Goal: Task Accomplishment & Management: Manage account settings

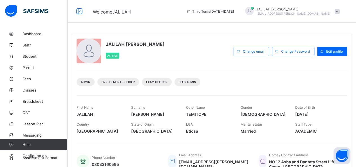
drag, startPoint x: 316, startPoint y: 80, endPoint x: 330, endPoint y: 82, distance: 14.2
click at [330, 82] on div "Admin Enrollment Officer Exam Officer Fees Admin" at bounding box center [212, 80] width 271 height 18
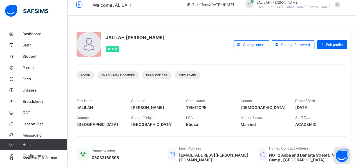
click at [330, 89] on div "First Name JALILAH Surname [PERSON_NAME] Other Name [PERSON_NAME] Gender [DEMOG…" at bounding box center [212, 109] width 271 height 41
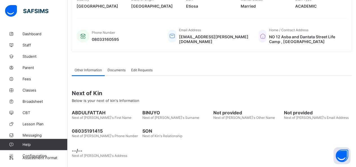
click at [330, 82] on div "Next of Kin Below is your next of kin's Information [PERSON_NAME] Next of [PERS…" at bounding box center [212, 118] width 280 height 85
click at [187, 59] on div "Other Information Documents Edit Requests Other Information More Options Next o…" at bounding box center [212, 112] width 280 height 113
click at [29, 55] on span "Student" at bounding box center [45, 56] width 45 height 5
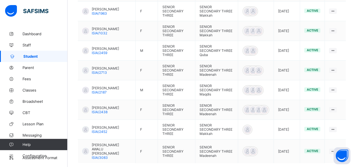
scroll to position [221, 0]
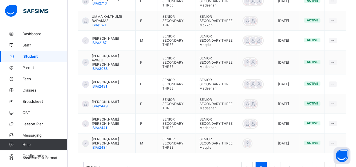
scroll to position [230, 0]
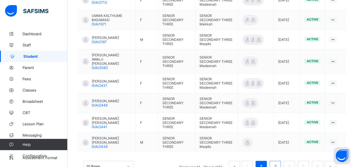
click at [278, 163] on link "3" at bounding box center [275, 166] width 5 height 7
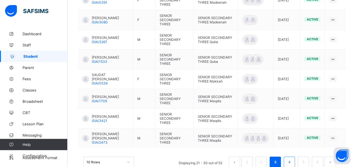
click at [292, 159] on link "4" at bounding box center [289, 162] width 5 height 7
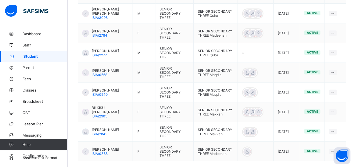
scroll to position [222, 0]
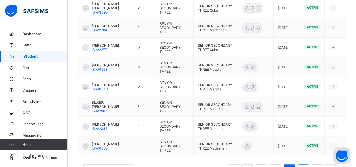
click at [306, 166] on link "5" at bounding box center [303, 169] width 5 height 7
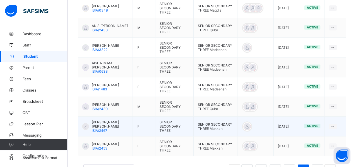
click at [100, 120] on span "RUQAYYA MUHAMMAD MURTALA" at bounding box center [110, 124] width 37 height 8
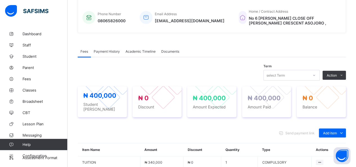
scroll to position [131, 0]
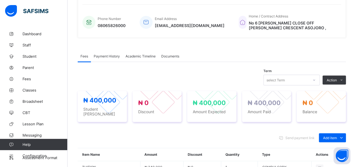
click at [136, 54] on span "Academic Timeline" at bounding box center [141, 56] width 30 height 4
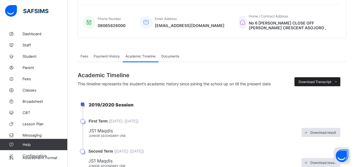
click at [338, 80] on icon at bounding box center [336, 82] width 4 height 4
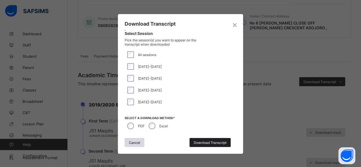
click at [204, 142] on span "Download Transcript" at bounding box center [210, 143] width 33 height 4
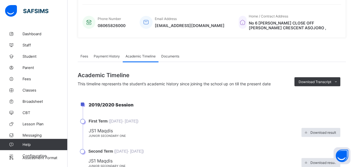
scroll to position [0, 0]
click at [338, 80] on icon at bounding box center [336, 82] width 4 height 4
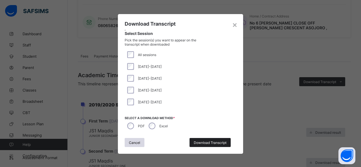
click at [202, 143] on span "Download Transcript" at bounding box center [210, 143] width 33 height 4
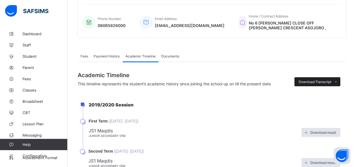
click at [321, 80] on span "Download Transcript" at bounding box center [315, 82] width 33 height 4
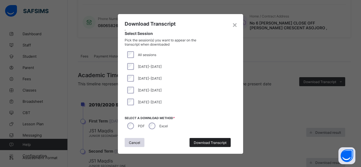
click at [200, 141] on span "Download Transcript" at bounding box center [210, 143] width 33 height 4
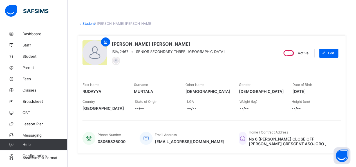
scroll to position [15, 0]
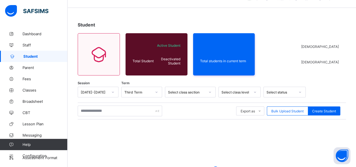
scroll to position [82, 0]
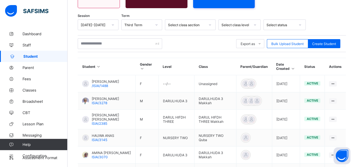
click at [254, 24] on icon at bounding box center [255, 25] width 3 height 6
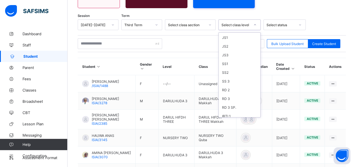
scroll to position [179, 0]
click at [223, 72] on div "SS 3" at bounding box center [240, 76] width 42 height 9
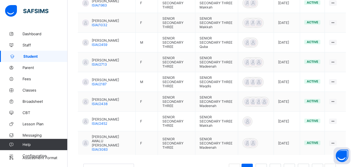
scroll to position [230, 0]
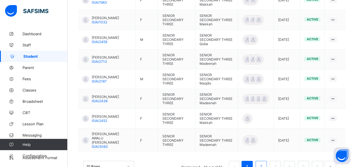
click at [264, 163] on link "2" at bounding box center [261, 166] width 5 height 7
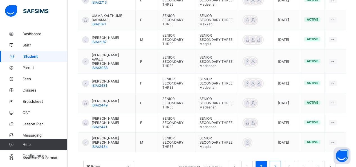
click at [278, 163] on link "3" at bounding box center [275, 166] width 5 height 7
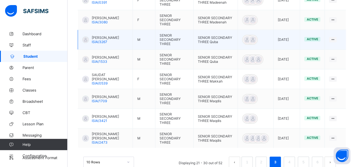
click at [100, 35] on span "ISAH BELLO MUHAMMAD" at bounding box center [105, 37] width 27 height 4
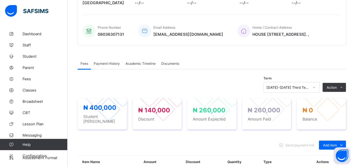
scroll to position [117, 0]
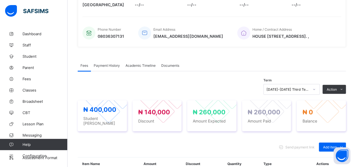
click at [137, 67] on span "Academic Timeline" at bounding box center [141, 65] width 30 height 4
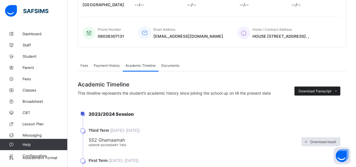
click at [332, 92] on span "Download Transcript" at bounding box center [315, 91] width 33 height 4
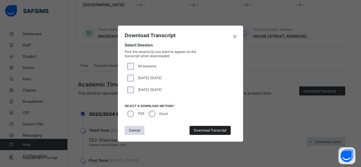
click at [201, 129] on span "Download Transcript" at bounding box center [210, 130] width 33 height 4
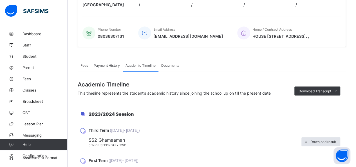
scroll to position [0, 0]
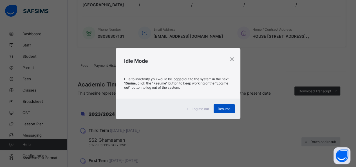
click at [218, 111] on div "Resume" at bounding box center [224, 108] width 21 height 9
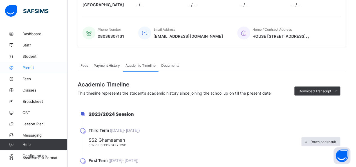
click at [28, 68] on span "Parent" at bounding box center [45, 67] width 45 height 5
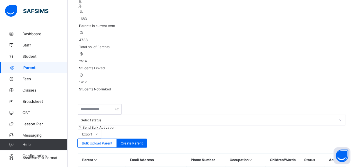
scroll to position [117, 0]
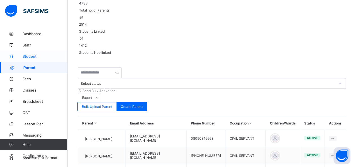
click at [30, 56] on span "Student" at bounding box center [45, 56] width 45 height 5
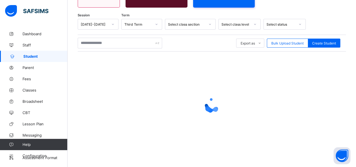
scroll to position [82, 0]
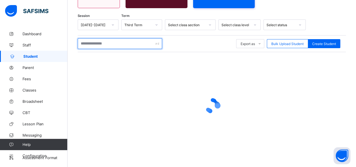
click at [83, 43] on input "text" at bounding box center [120, 43] width 85 height 11
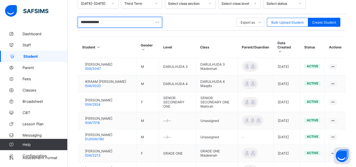
scroll to position [100, 0]
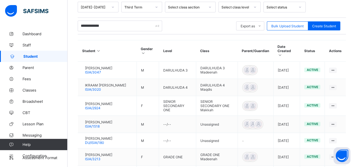
click at [255, 7] on icon at bounding box center [255, 7] width 3 height 6
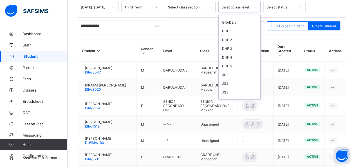
scroll to position [125, 0]
click at [224, 73] on div "JS2" at bounding box center [240, 77] width 42 height 9
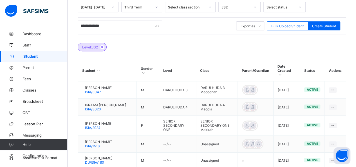
click at [195, 45] on div "Level: JS2" at bounding box center [212, 44] width 268 height 20
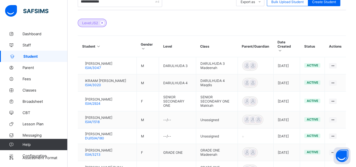
scroll to position [88, 0]
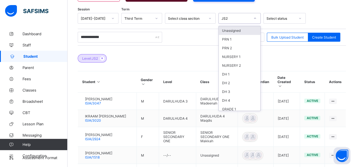
click at [255, 17] on icon at bounding box center [255, 18] width 3 height 6
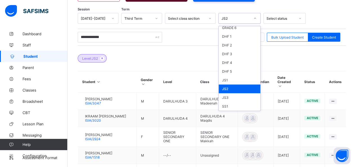
scroll to position [137, 0]
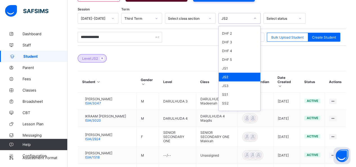
click at [224, 73] on div "JS2" at bounding box center [240, 77] width 42 height 9
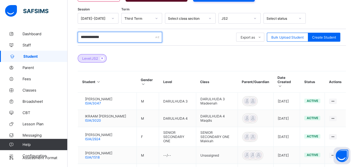
click at [115, 36] on input "**********" at bounding box center [120, 37] width 85 height 11
type input "*"
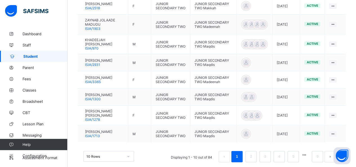
scroll to position [221, 0]
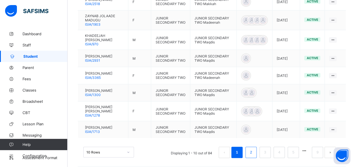
click at [254, 154] on link "2" at bounding box center [250, 152] width 5 height 7
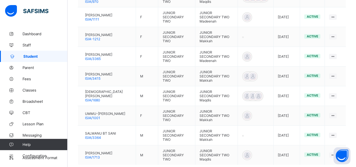
scroll to position [225, 0]
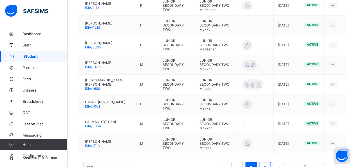
click at [268, 164] on link "3" at bounding box center [265, 167] width 5 height 7
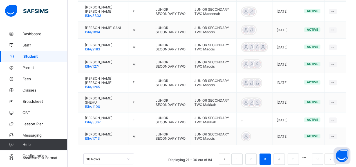
scroll to position [223, 0]
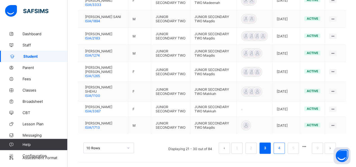
click at [282, 148] on link "4" at bounding box center [279, 148] width 5 height 7
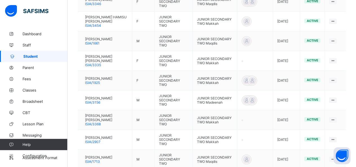
scroll to position [227, 0]
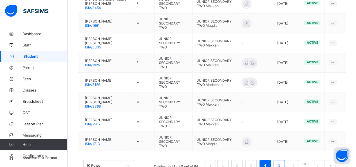
click at [282, 162] on link "5" at bounding box center [279, 165] width 5 height 7
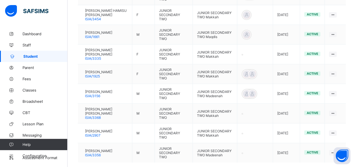
scroll to position [225, 0]
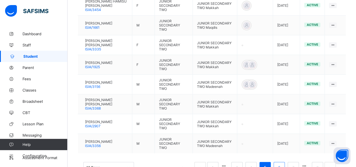
click at [285, 162] on li "6" at bounding box center [279, 167] width 11 height 11
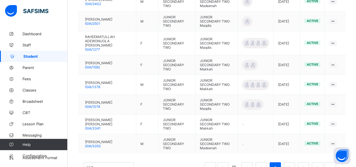
scroll to position [230, 0]
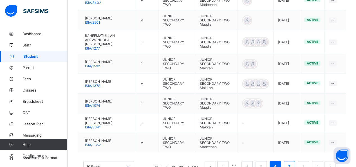
click at [292, 163] on link "7" at bounding box center [289, 166] width 5 height 7
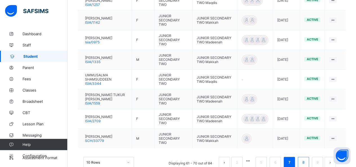
click at [306, 159] on link "8" at bounding box center [303, 162] width 5 height 7
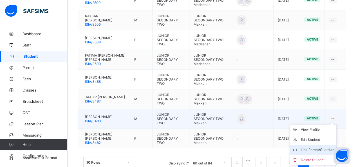
click at [323, 147] on div "Link Parent/Guardian" at bounding box center [318, 150] width 34 height 6
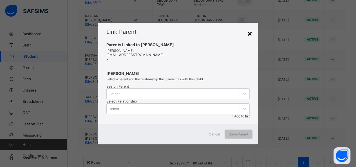
click at [250, 28] on div "×" at bounding box center [249, 33] width 5 height 10
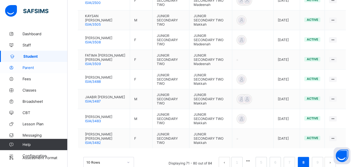
click at [25, 68] on span "Parent" at bounding box center [45, 67] width 45 height 5
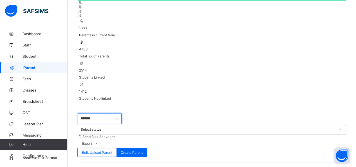
scroll to position [72, 0]
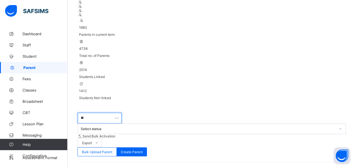
type input "*"
click at [108, 113] on input "******" at bounding box center [100, 118] width 44 height 11
type input "*"
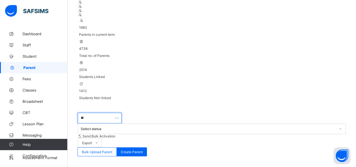
type input "*"
click at [118, 113] on input "**********" at bounding box center [100, 118] width 44 height 11
type input "*"
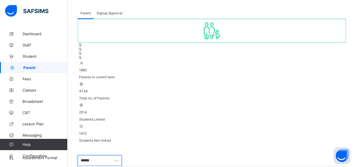
scroll to position [58, 0]
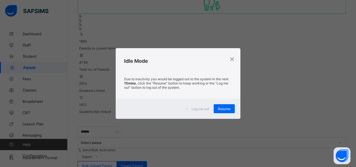
scroll to position [29, 0]
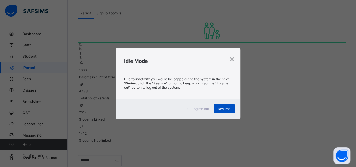
click at [225, 108] on span "Resume" at bounding box center [224, 109] width 13 height 4
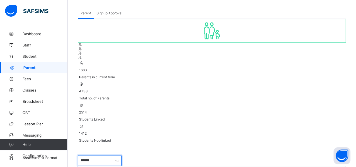
click at [104, 155] on input "******" at bounding box center [100, 160] width 44 height 11
type input "*"
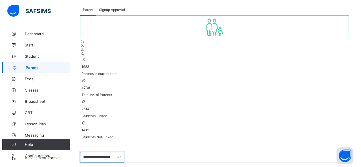
scroll to position [0, 0]
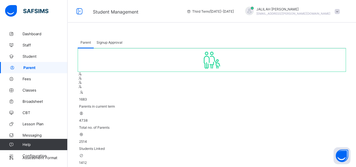
type input "**********"
select select "**"
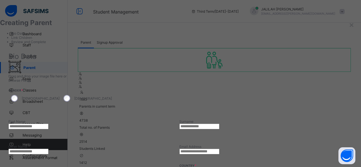
click at [48, 124] on input "text" at bounding box center [28, 127] width 40 height 6
